Goal: Information Seeking & Learning: Learn about a topic

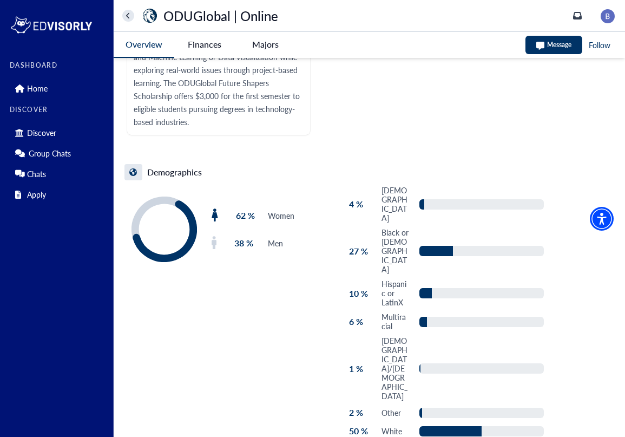
scroll to position [2116, 0]
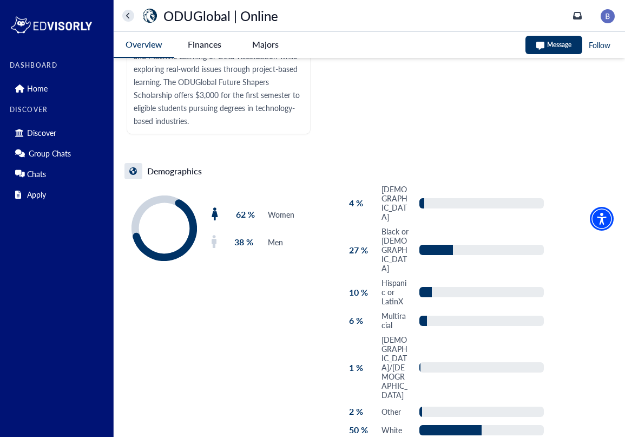
click at [205, 41] on Online-tag "Finances" at bounding box center [204, 44] width 61 height 25
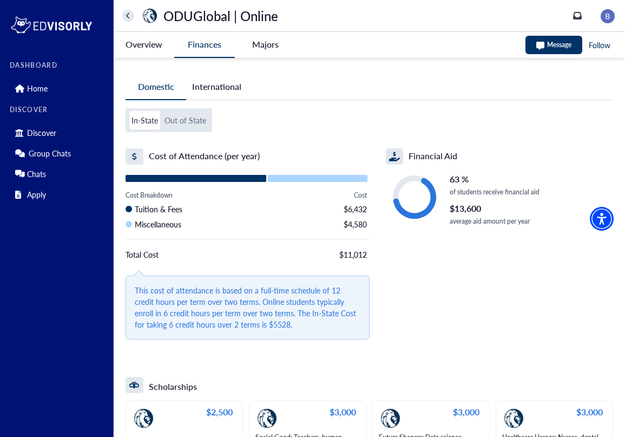
click at [187, 126] on button "Out of State" at bounding box center [185, 120] width 46 height 18
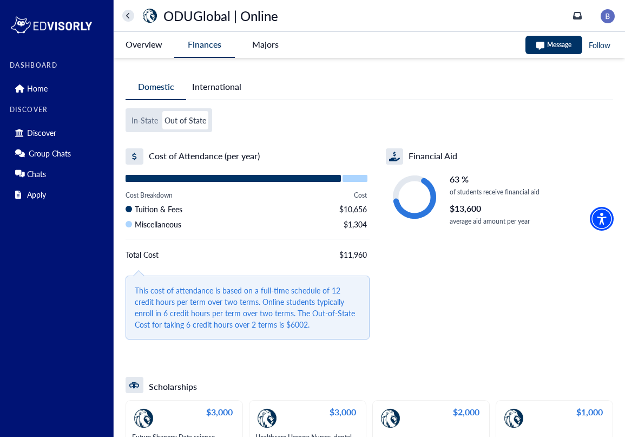
click at [157, 127] on button "In-State" at bounding box center [144, 120] width 31 height 18
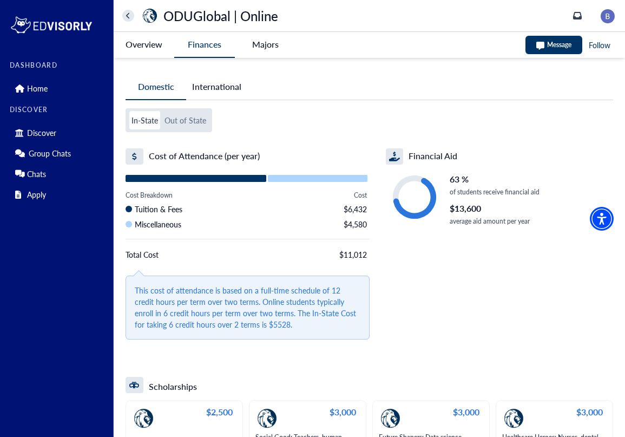
click at [189, 125] on button "Out of State" at bounding box center [185, 120] width 46 height 18
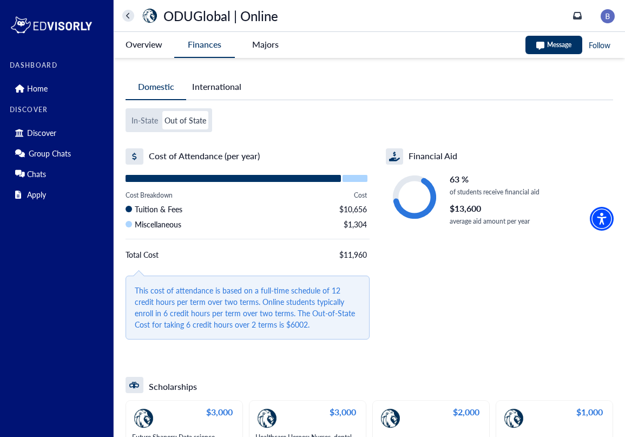
click at [146, 124] on button "In-State" at bounding box center [144, 120] width 31 height 18
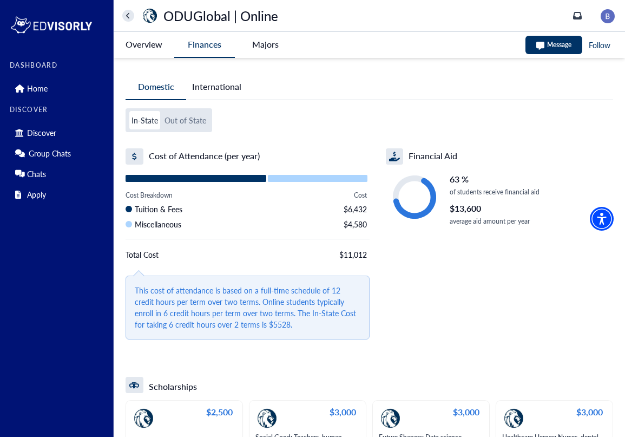
click at [215, 96] on button "International" at bounding box center [216, 86] width 61 height 25
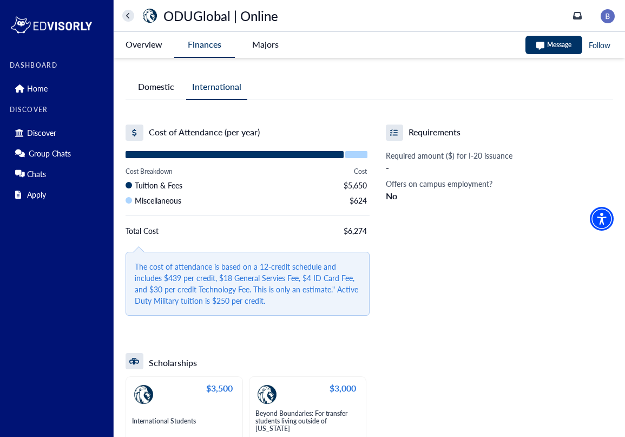
click at [153, 87] on button "Domestic" at bounding box center [156, 86] width 61 height 25
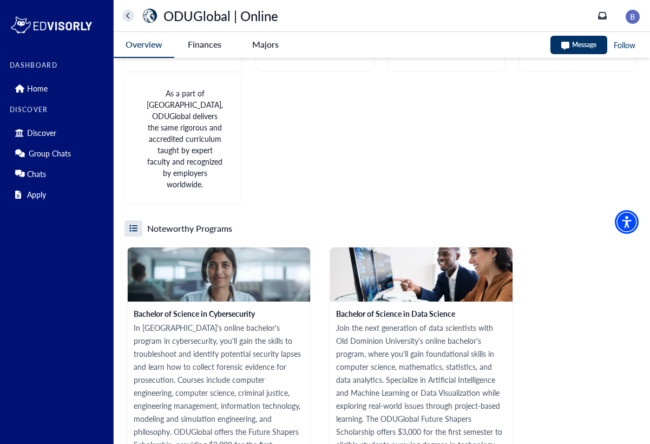
scroll to position [1433, 0]
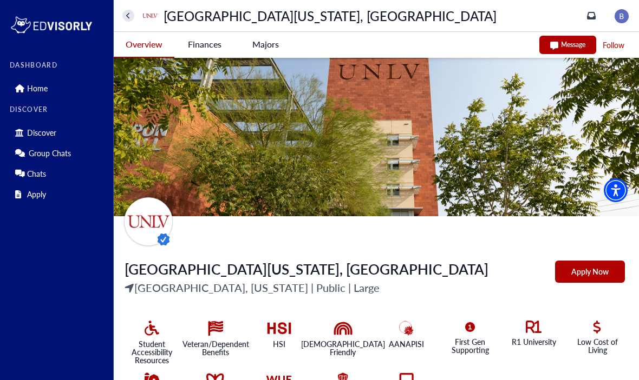
scroll to position [851, 0]
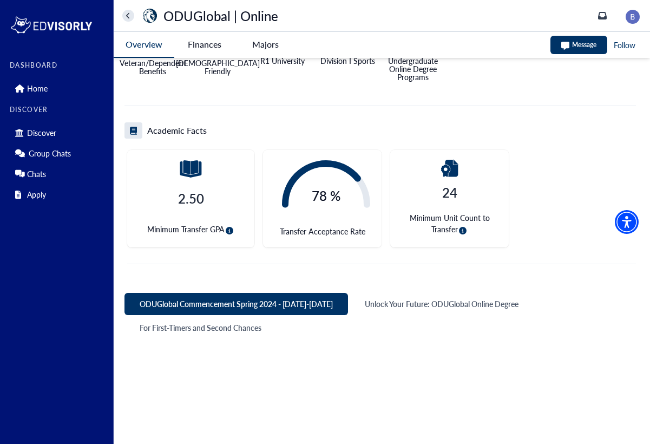
scroll to position [286, 0]
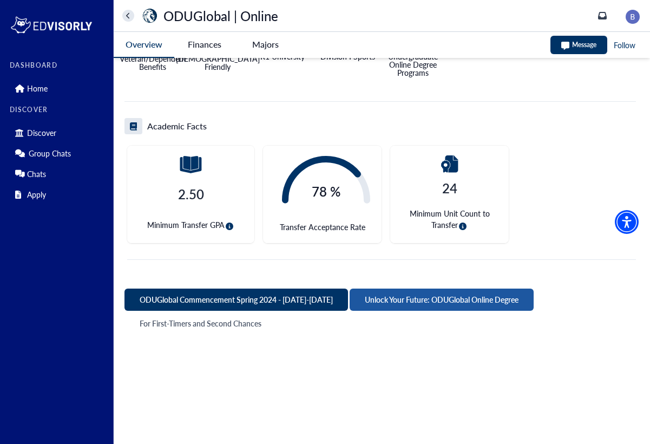
click at [396, 301] on button "Unlock Your Future: ODUGlobal Online Degree" at bounding box center [442, 299] width 184 height 22
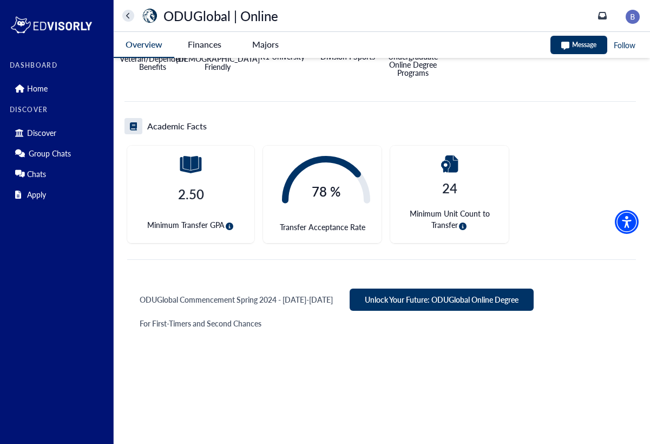
click at [396, 301] on button "Unlock Your Future: ODUGlobal Online Degree" at bounding box center [442, 299] width 184 height 22
click at [245, 324] on button "For First-Timers and Second Chances" at bounding box center [200, 323] width 152 height 22
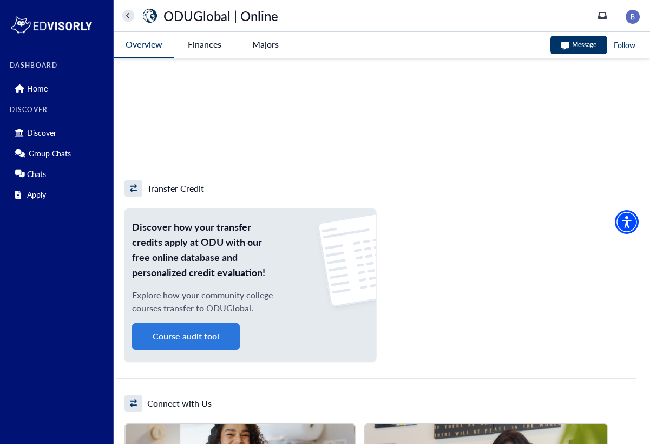
scroll to position [754, 0]
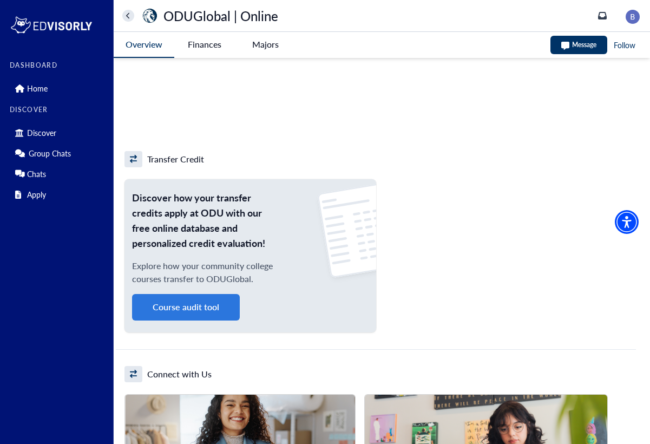
click at [208, 304] on button "Course audit tool" at bounding box center [186, 307] width 108 height 27
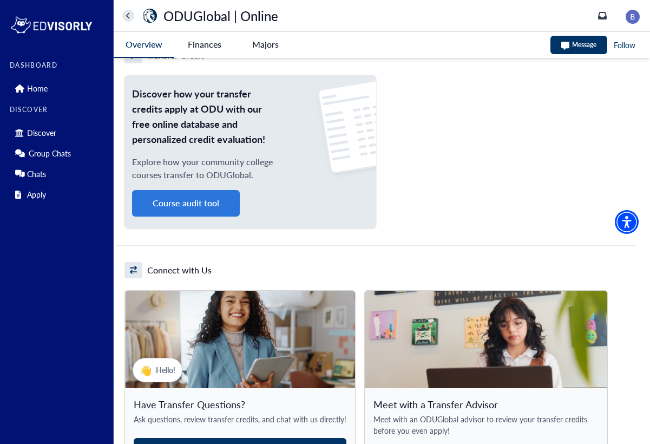
scroll to position [699, 0]
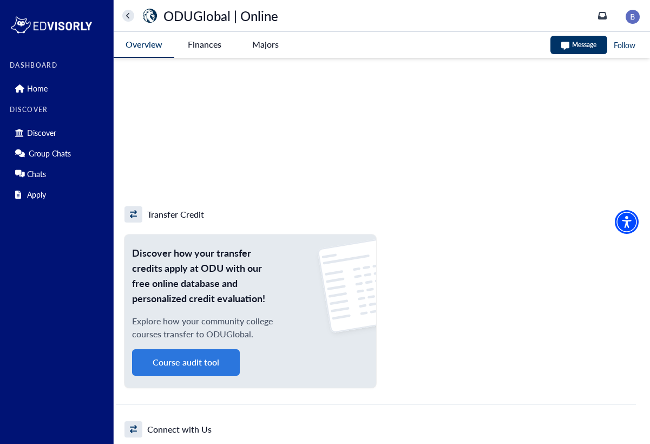
click at [211, 41] on Online-tag "Finances" at bounding box center [204, 44] width 61 height 25
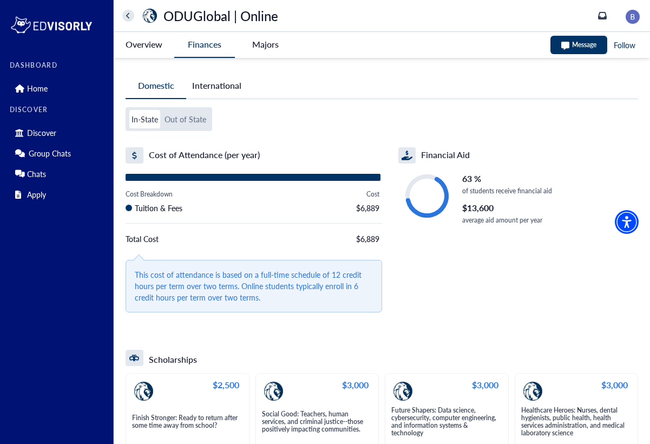
scroll to position [0, 0]
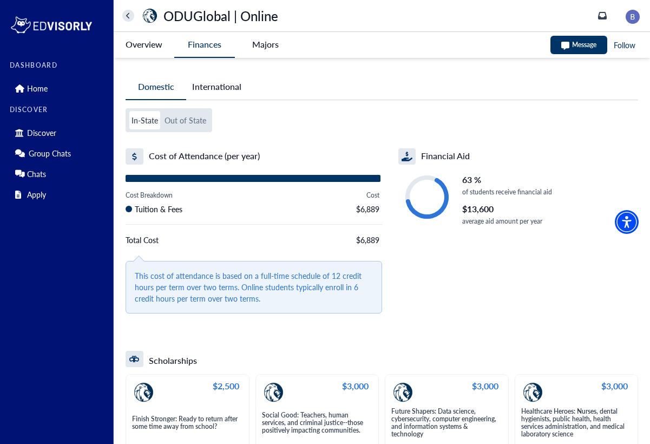
click at [190, 118] on button "Out of State" at bounding box center [185, 120] width 46 height 18
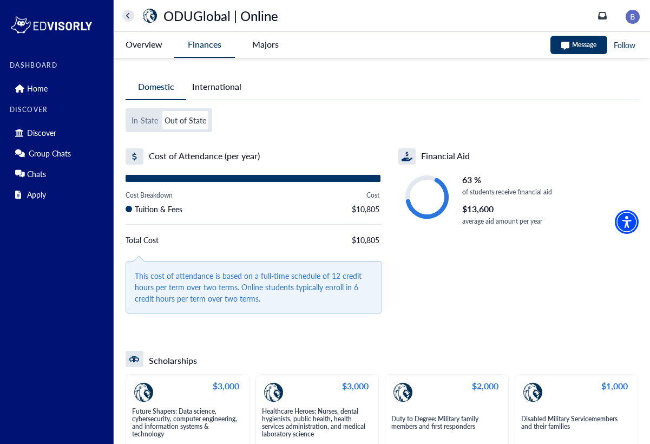
click at [212, 82] on button "International" at bounding box center [216, 86] width 61 height 25
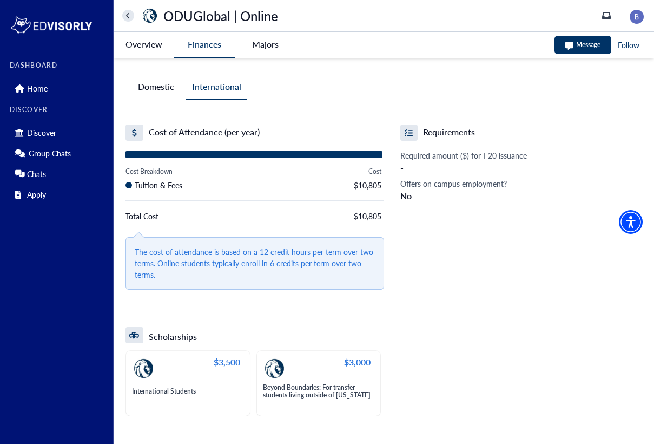
click at [164, 82] on button "Domestic" at bounding box center [156, 86] width 61 height 25
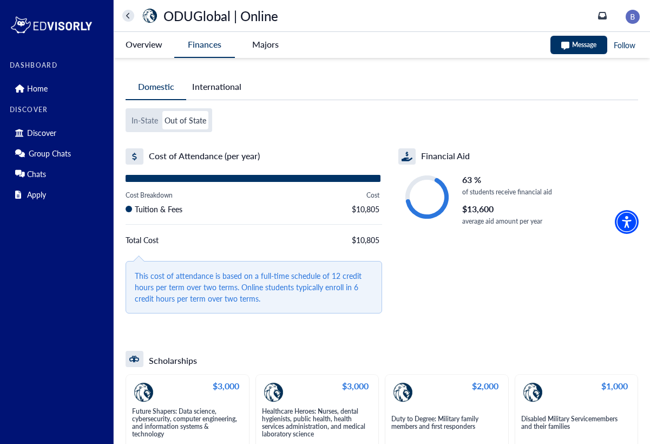
click at [146, 124] on button "In-State" at bounding box center [144, 120] width 31 height 18
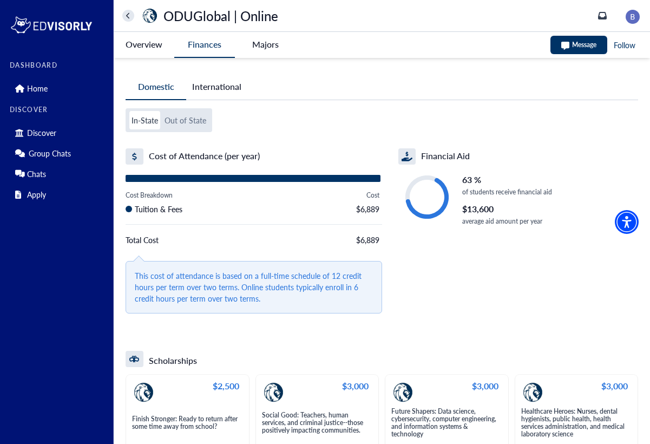
click at [130, 16] on icon "home" at bounding box center [128, 15] width 4 height 7
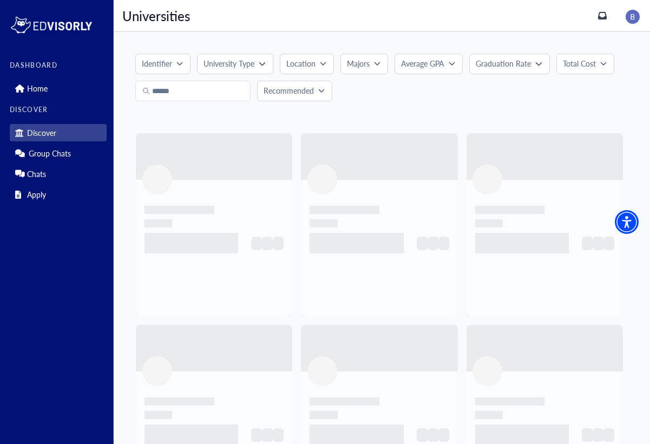
scroll to position [15, 0]
